Goal: Task Accomplishment & Management: Manage account settings

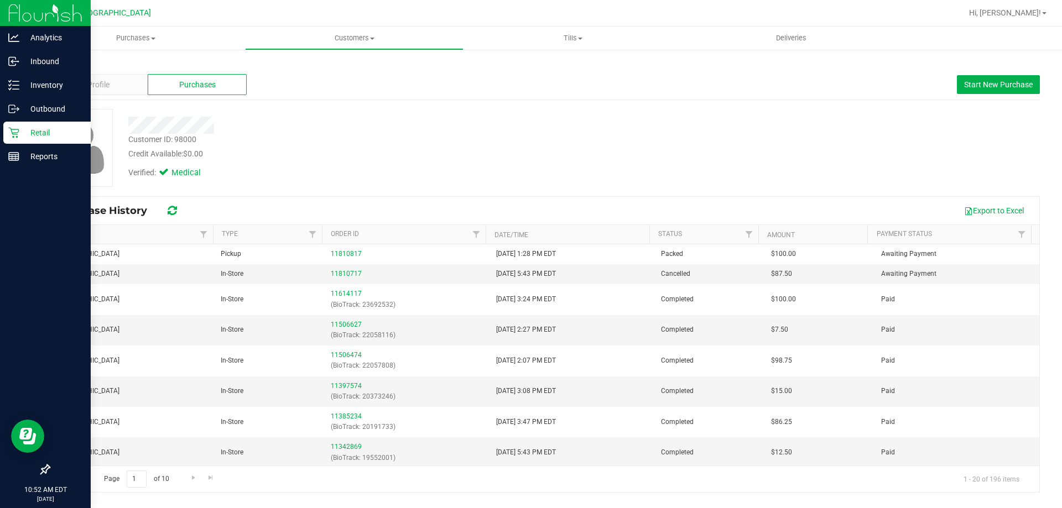
drag, startPoint x: 0, startPoint y: 0, endPoint x: 15, endPoint y: 128, distance: 128.7
click at [15, 128] on icon at bounding box center [13, 132] width 11 height 11
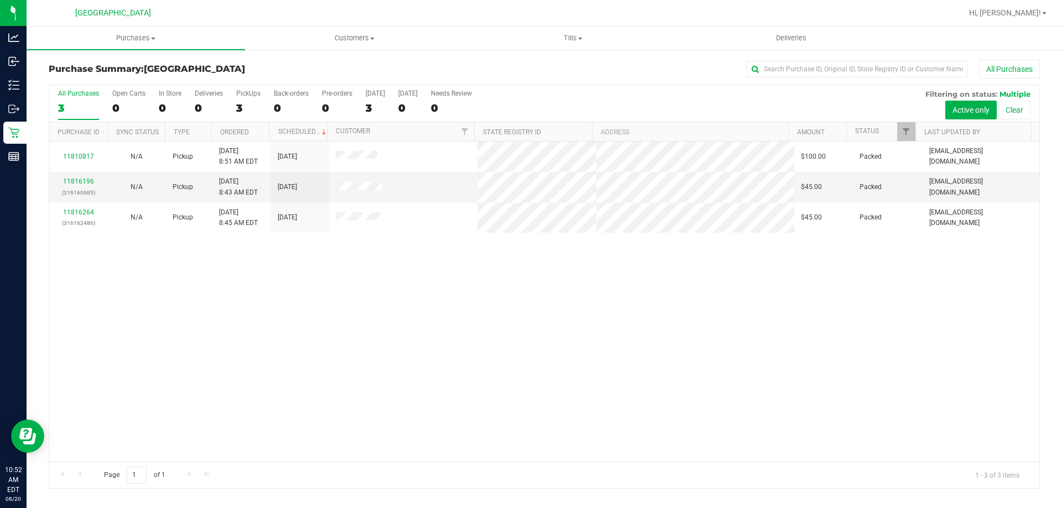
click at [1013, 25] on nav "South Tampa WC Hi, [PERSON_NAME]!" at bounding box center [545, 13] width 1036 height 27
click at [1016, 20] on div "Hi, [PERSON_NAME]!" at bounding box center [1008, 12] width 86 height 19
click at [1016, 19] on div "Hi, [PERSON_NAME]!" at bounding box center [1008, 12] width 86 height 19
click at [1014, 15] on span "Hi, [PERSON_NAME]!" at bounding box center [1005, 12] width 72 height 9
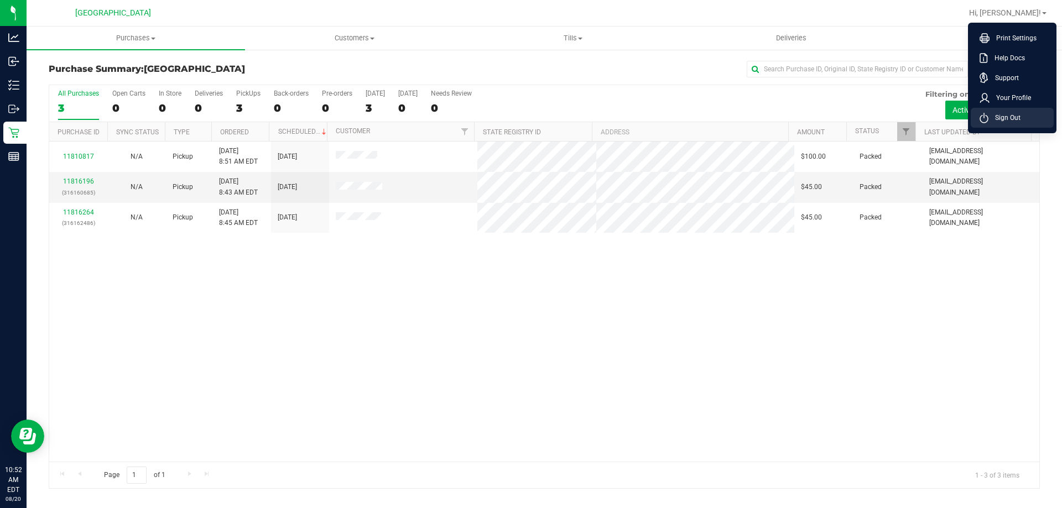
click at [993, 116] on span "Sign Out" at bounding box center [1005, 117] width 32 height 11
